Goal: Task Accomplishment & Management: Manage account settings

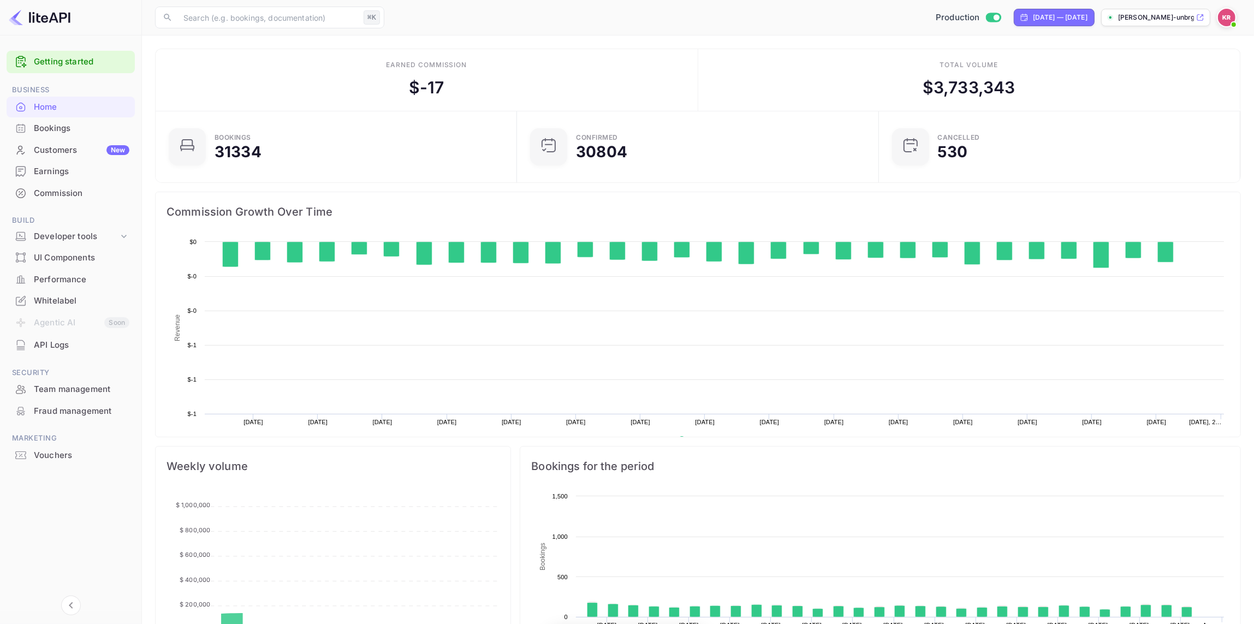
scroll to position [177, 355]
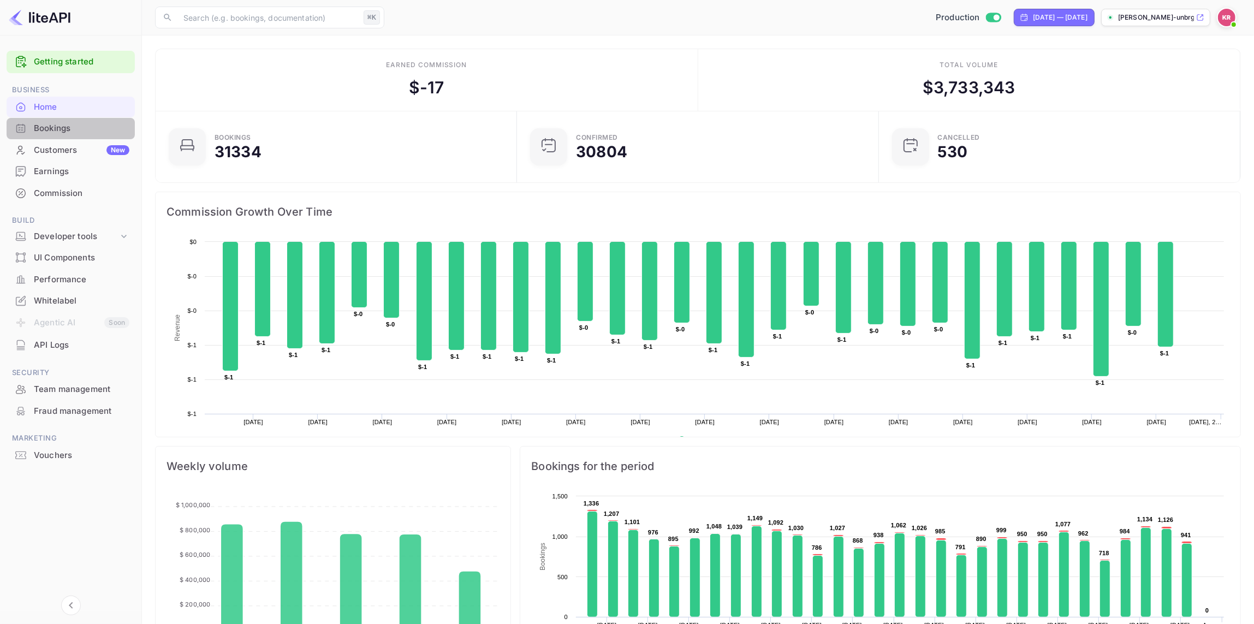
click at [62, 126] on div "Bookings" at bounding box center [82, 128] width 96 height 13
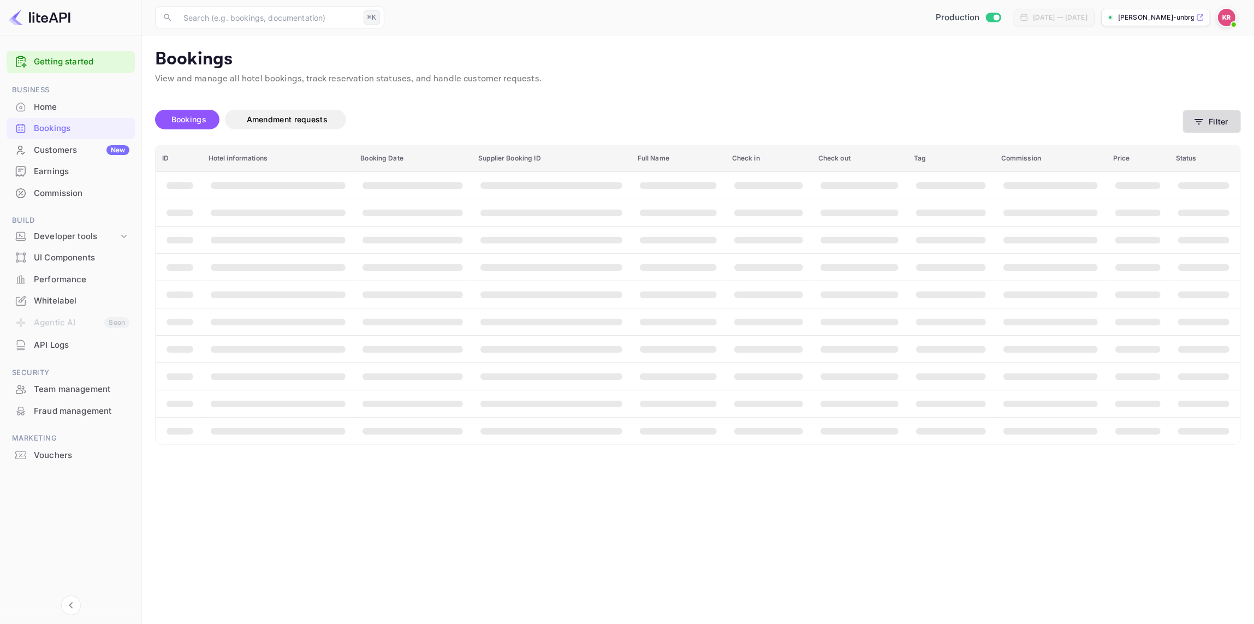
click at [1220, 117] on button "Filter" at bounding box center [1212, 121] width 58 height 22
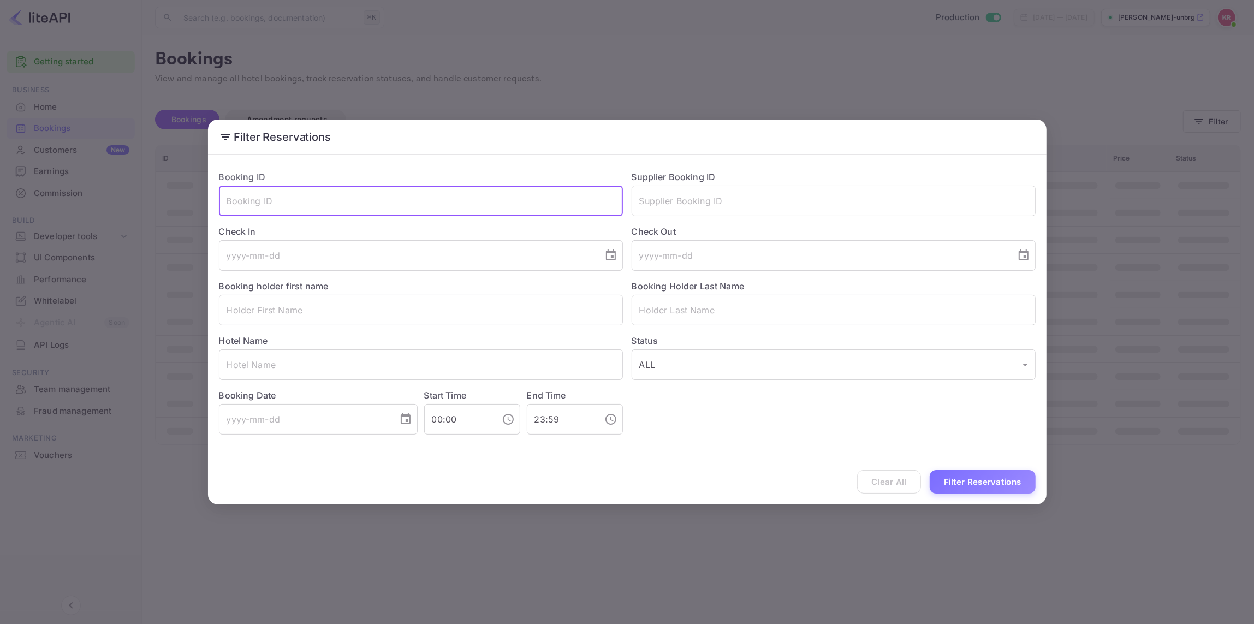
click at [239, 202] on input "text" at bounding box center [421, 201] width 404 height 31
paste input "gP2op-N4i"
type input "gP2op-N4i"
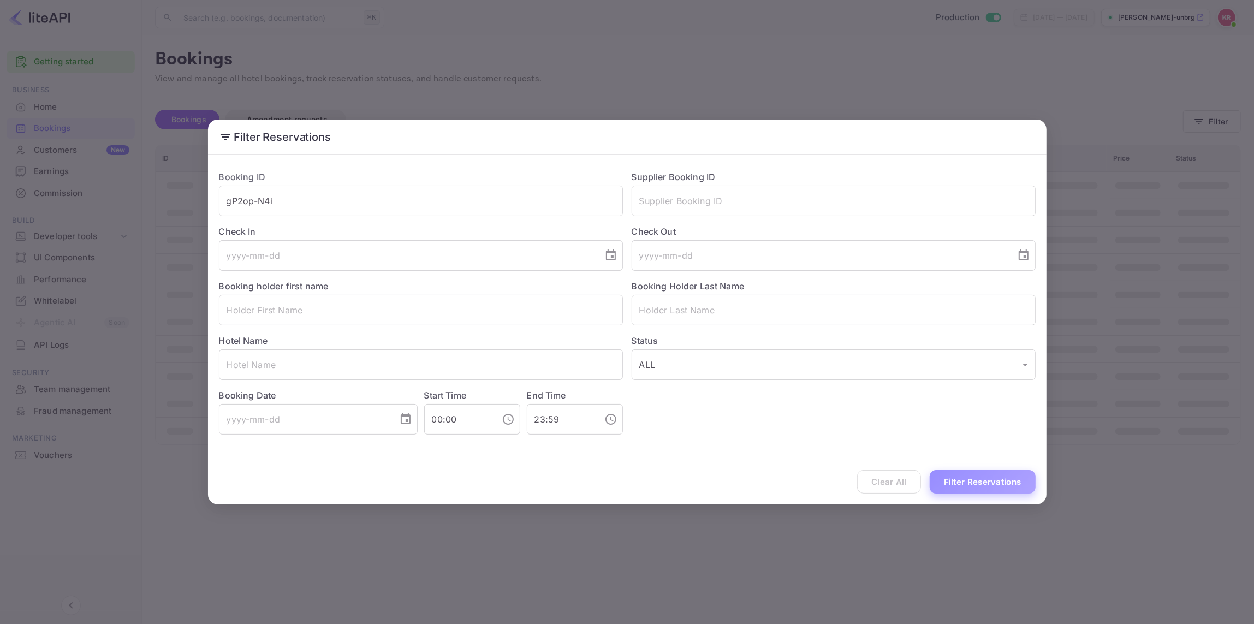
click at [982, 481] on button "Filter Reservations" at bounding box center [983, 481] width 106 height 23
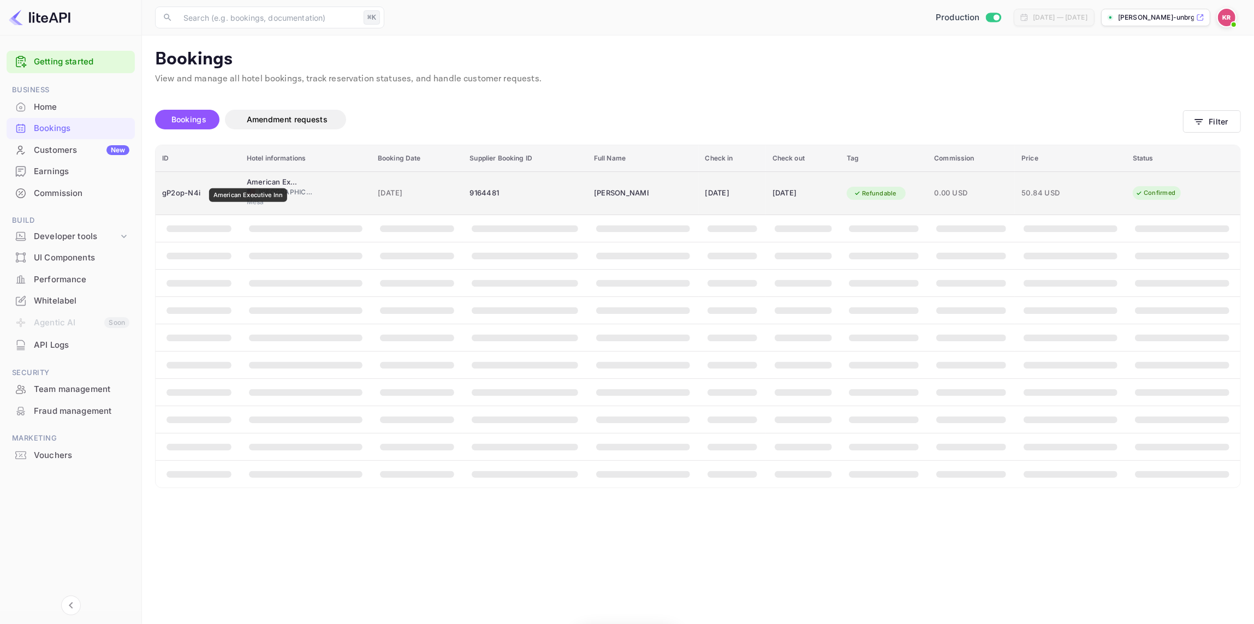
click at [248, 181] on div "American Executive Inn" at bounding box center [274, 182] width 55 height 11
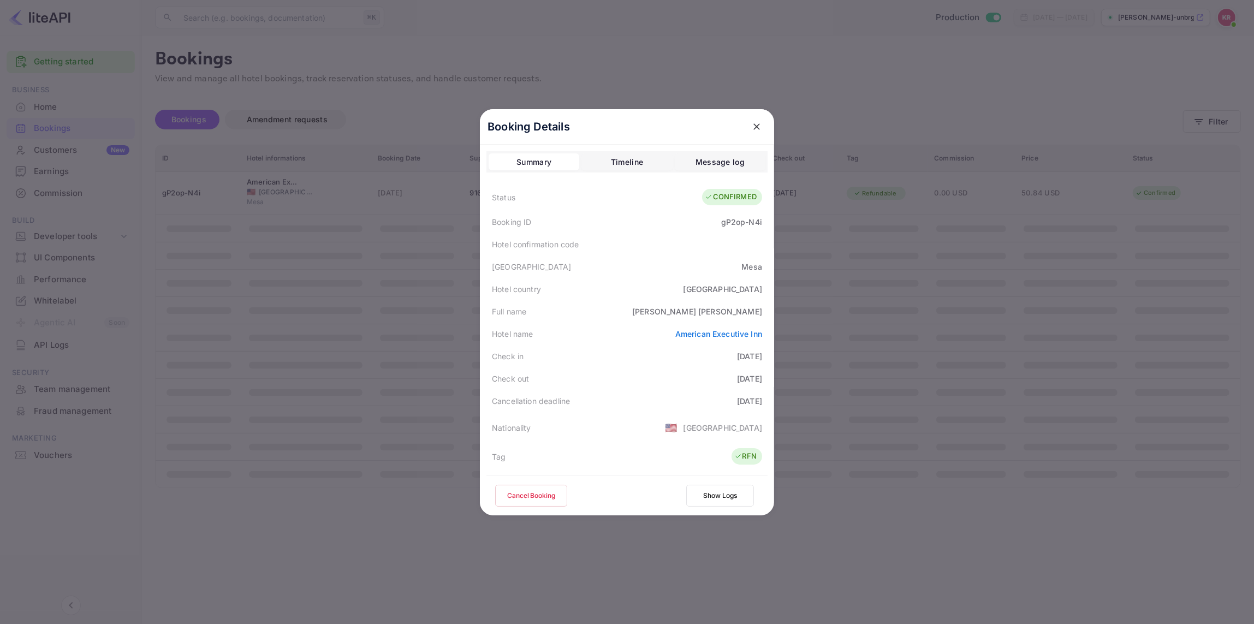
scroll to position [1, 0]
click at [537, 496] on button "Cancel Booking" at bounding box center [531, 496] width 72 height 22
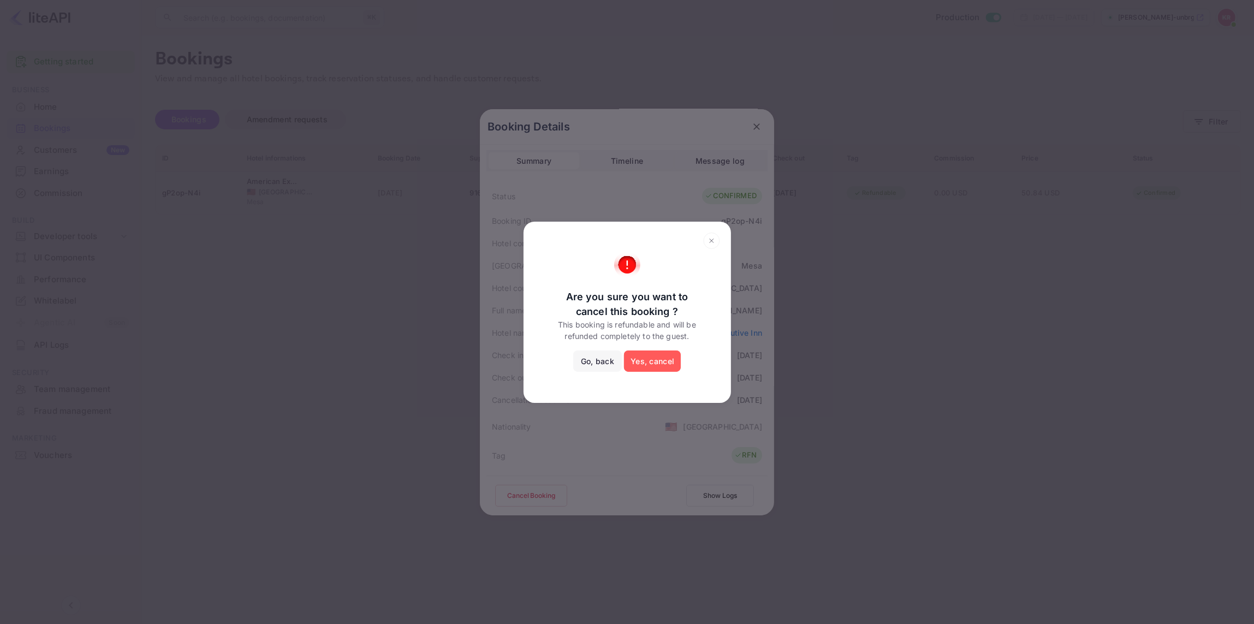
click at [662, 358] on button "Yes, cancel" at bounding box center [652, 361] width 57 height 22
